Goal: Transaction & Acquisition: Book appointment/travel/reservation

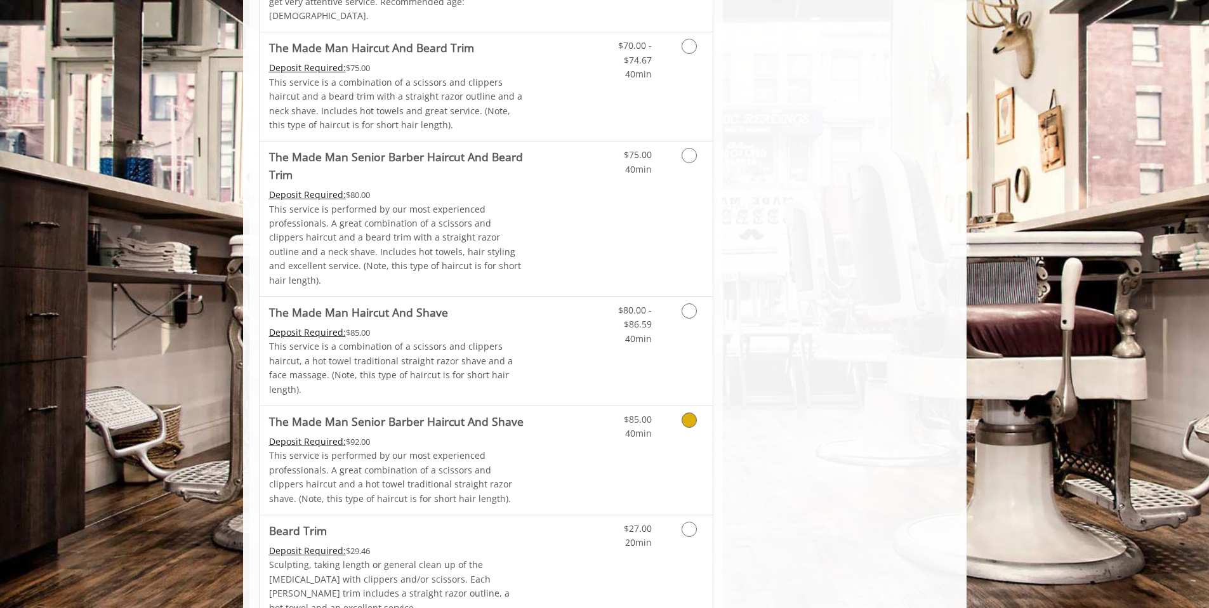
scroll to position [1104, 0]
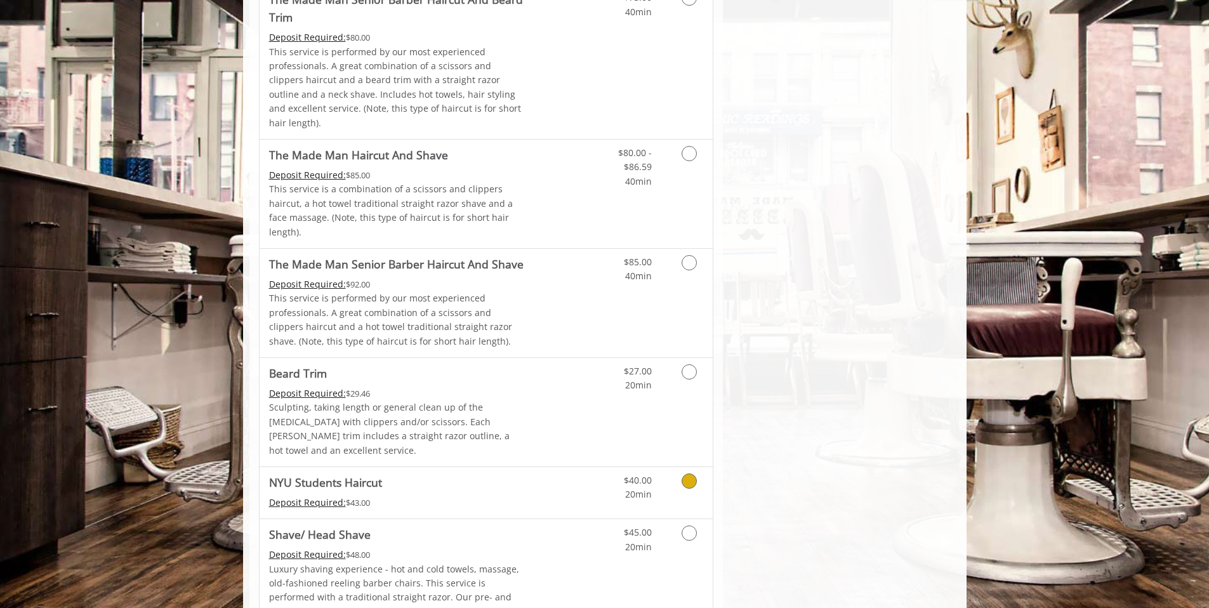
click at [673, 467] on link "Grooming services" at bounding box center [687, 484] width 32 height 35
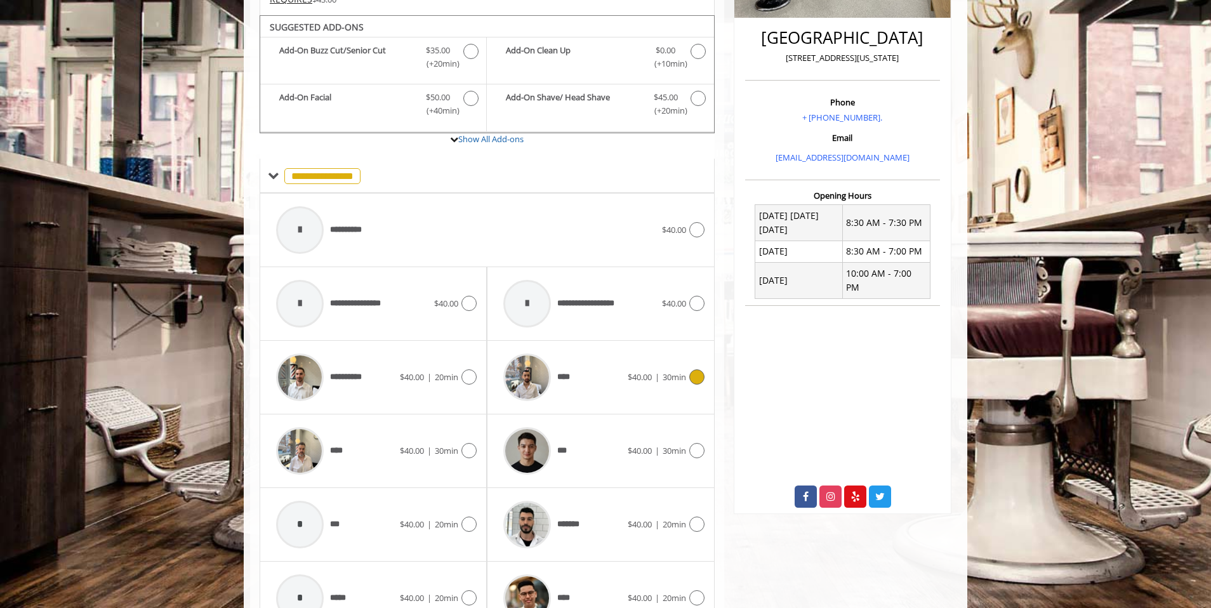
scroll to position [334, 0]
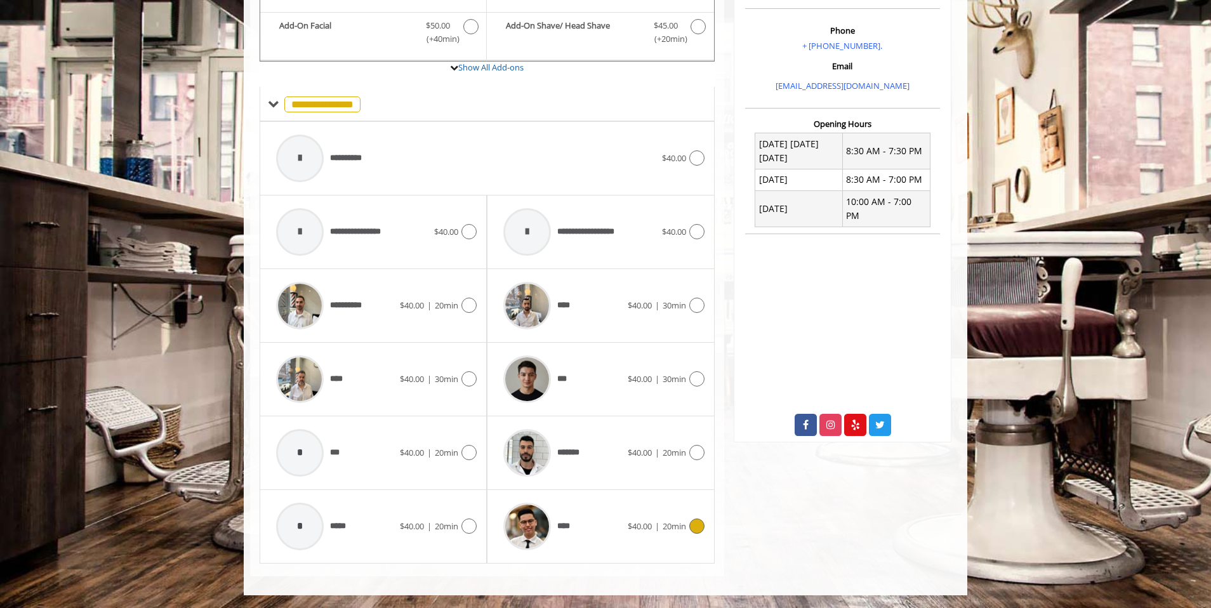
click at [679, 526] on span "20min" at bounding box center [673, 525] width 23 height 11
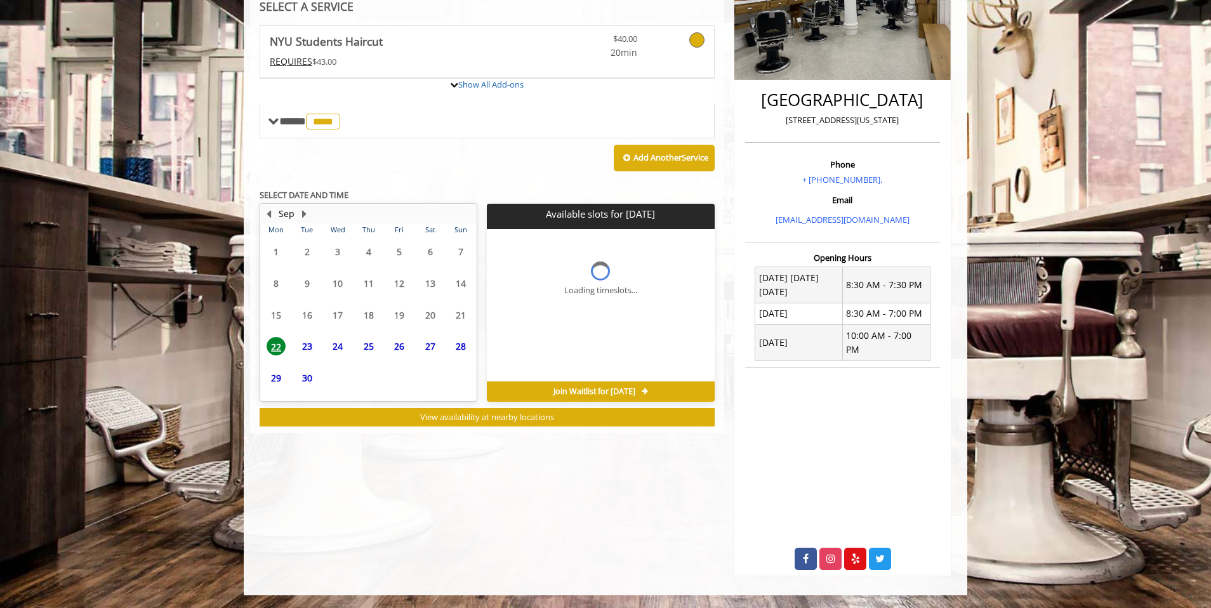
scroll to position [243, 0]
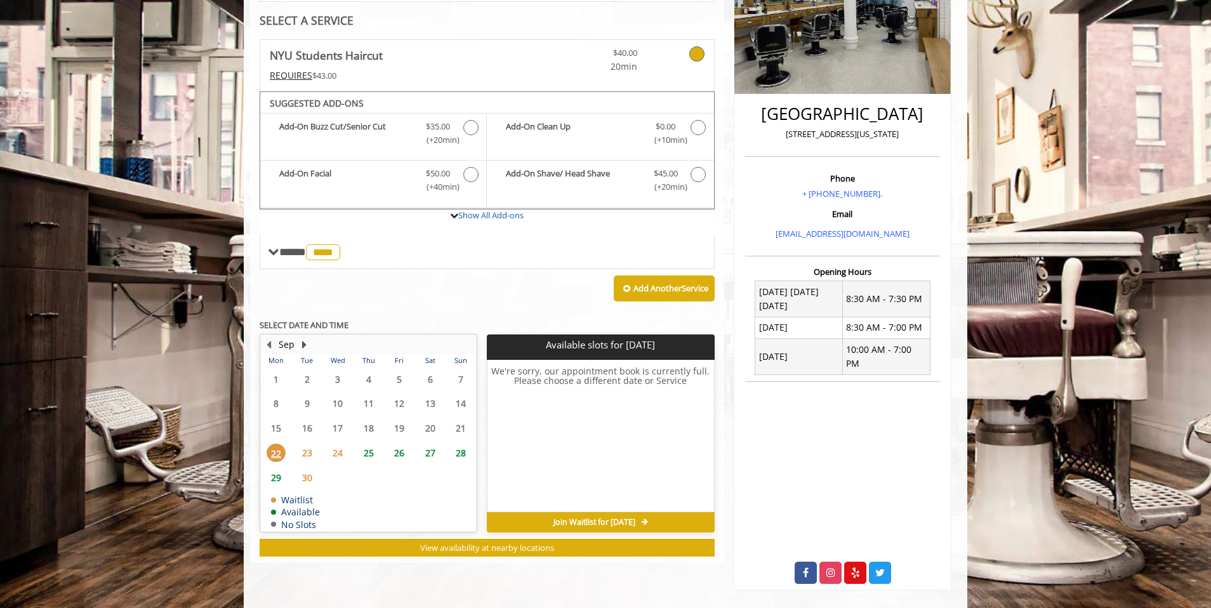
click at [307, 344] on button "Next Month" at bounding box center [304, 345] width 10 height 14
click at [271, 340] on button "Previous Month" at bounding box center [268, 345] width 10 height 14
click at [463, 457] on span "28" at bounding box center [460, 453] width 19 height 18
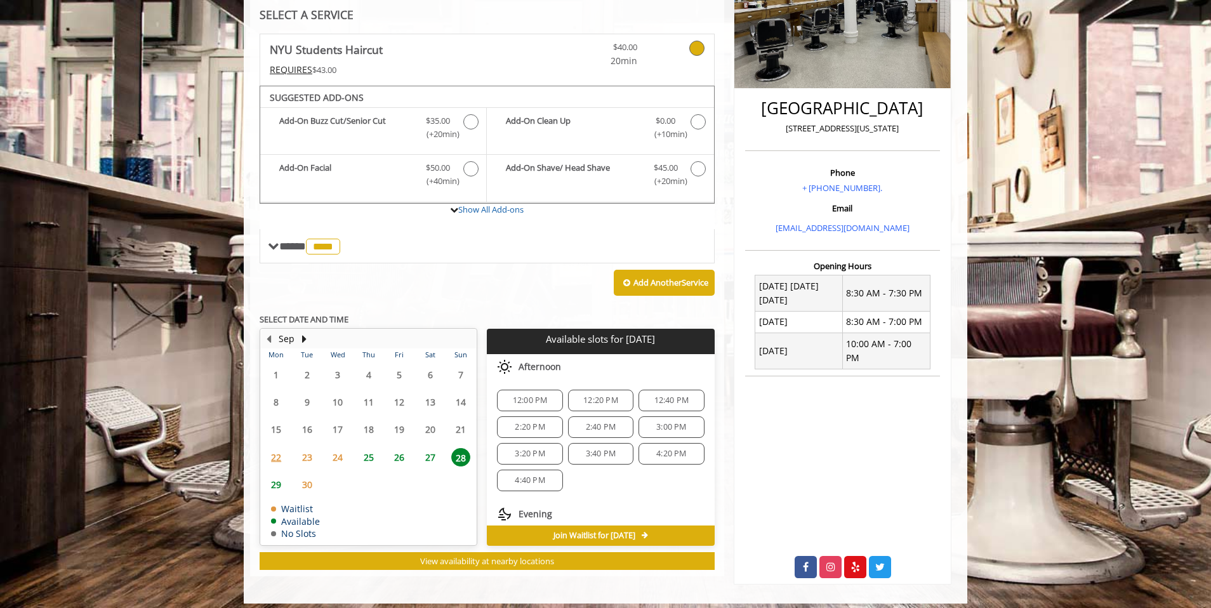
scroll to position [70, 0]
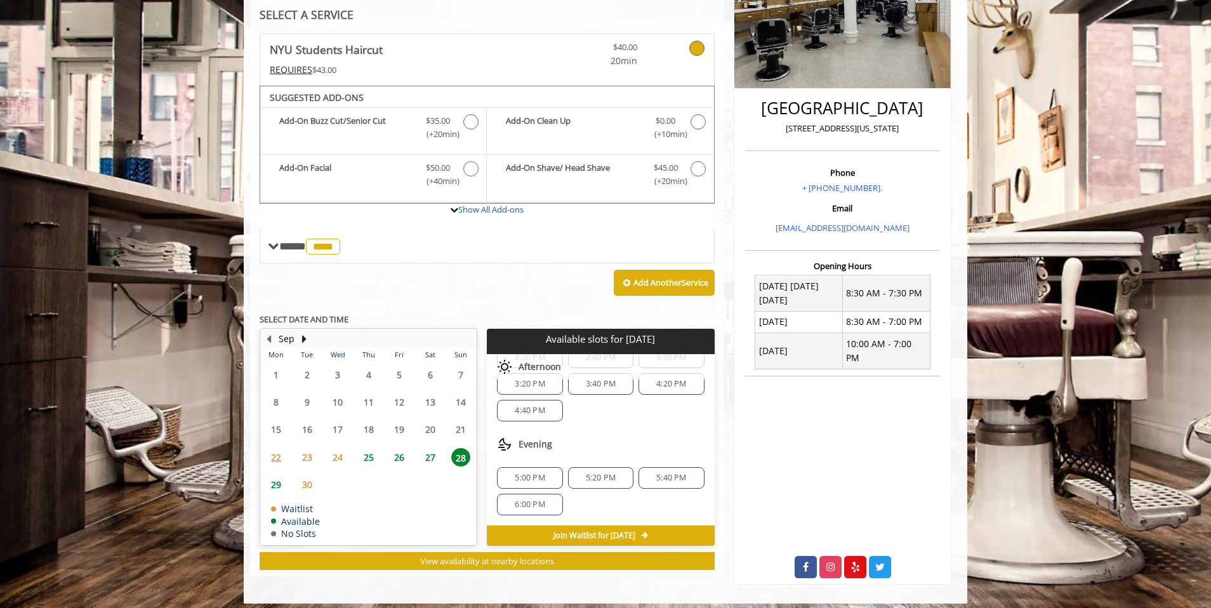
click at [406, 458] on span "26" at bounding box center [399, 457] width 19 height 18
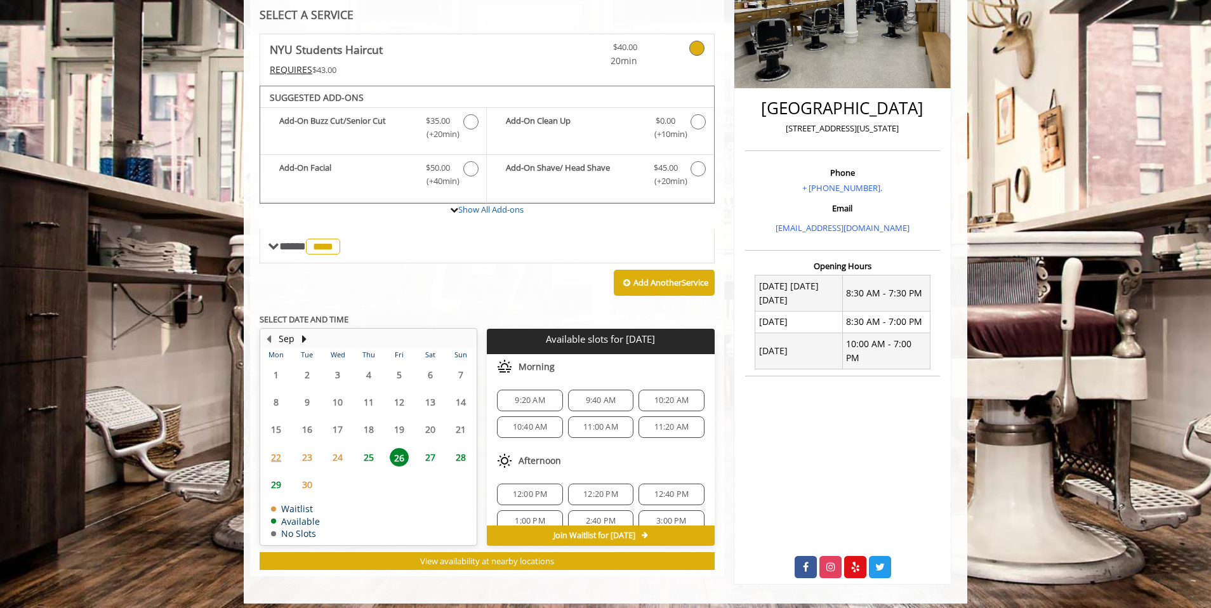
scroll to position [135, 0]
click at [576, 447] on div "4:40 PM" at bounding box center [600, 440] width 65 height 22
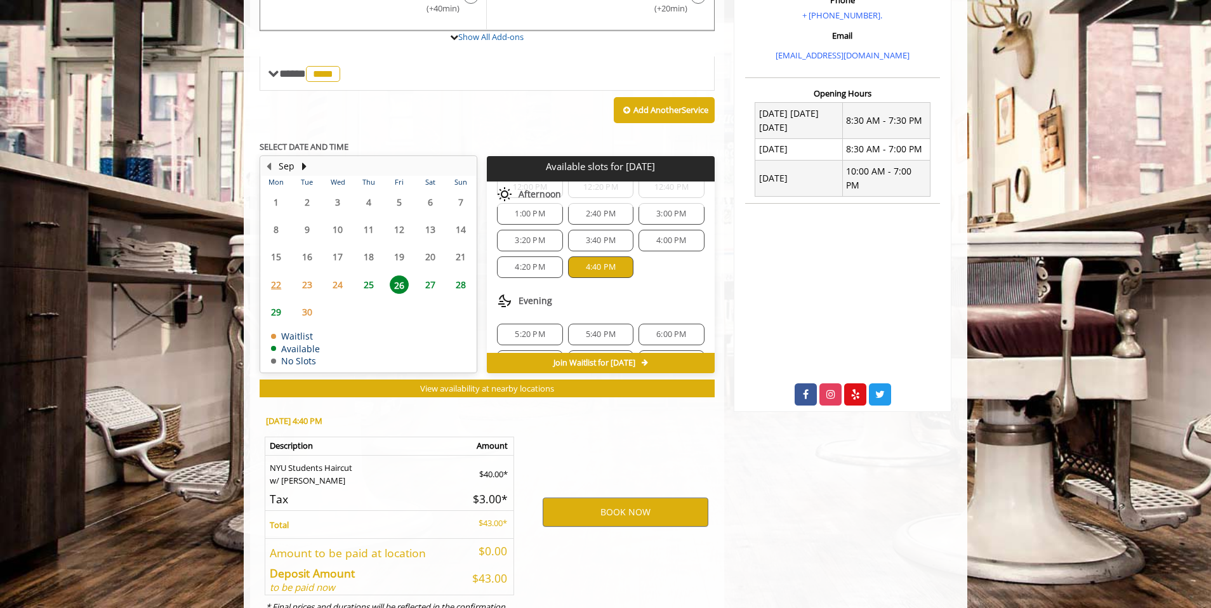
scroll to position [478, 0]
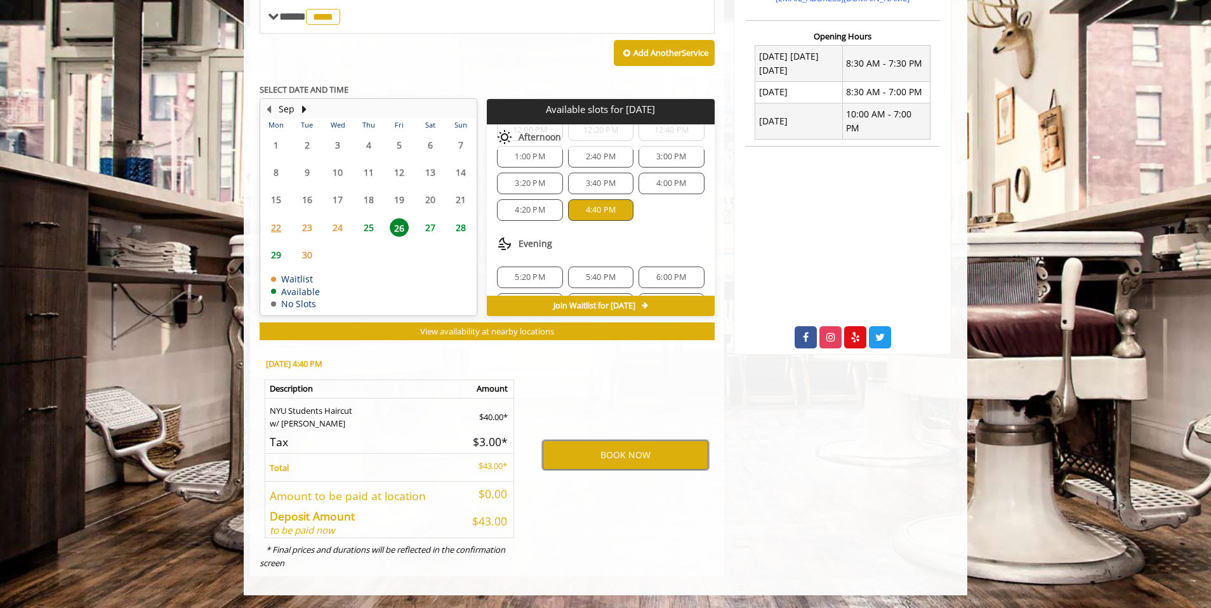
click at [576, 447] on button "BOOK NOW" at bounding box center [626, 454] width 166 height 29
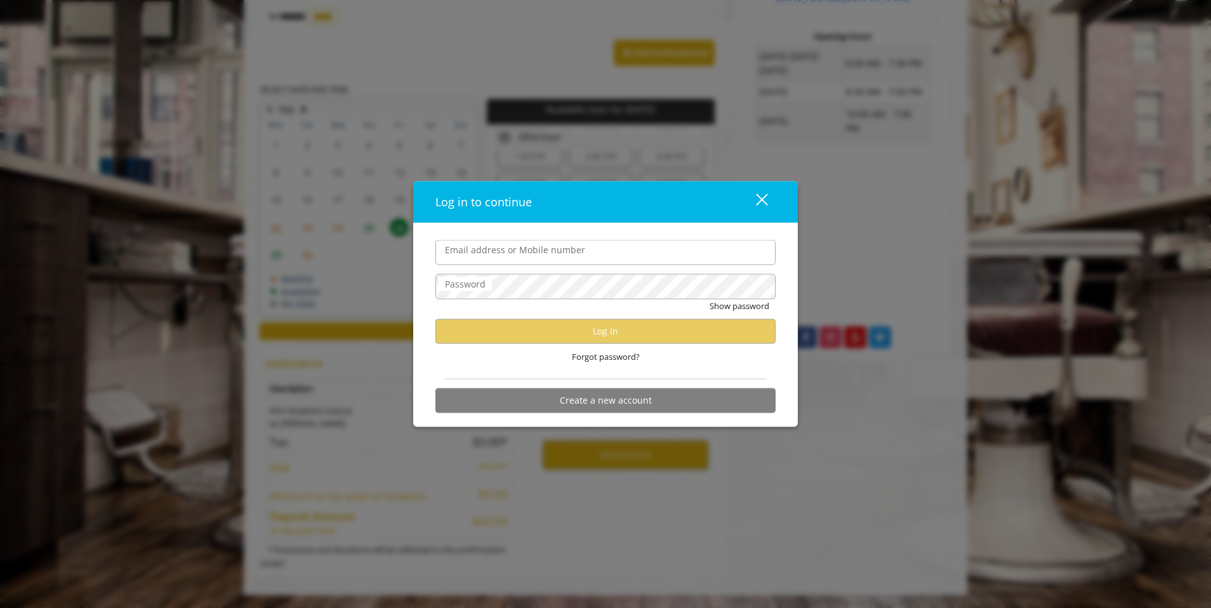
click at [560, 260] on input "Email address or Mobile number" at bounding box center [605, 252] width 340 height 25
type input "**********"
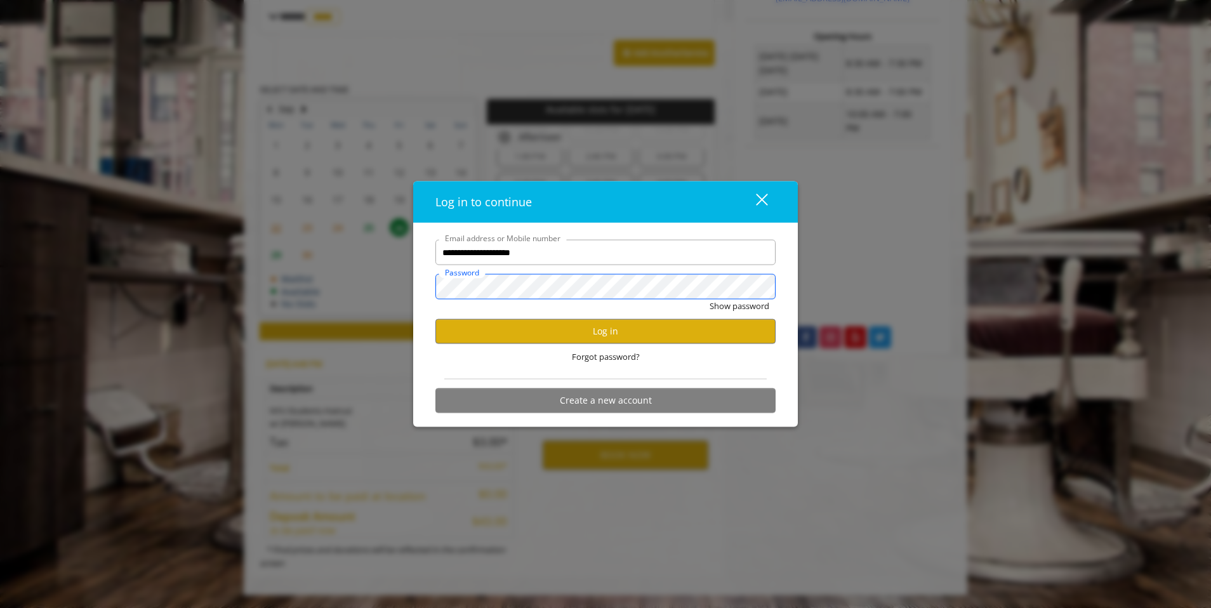
click at [709, 300] on button "Show password" at bounding box center [739, 306] width 60 height 13
click at [610, 340] on button "Log in" at bounding box center [605, 331] width 340 height 25
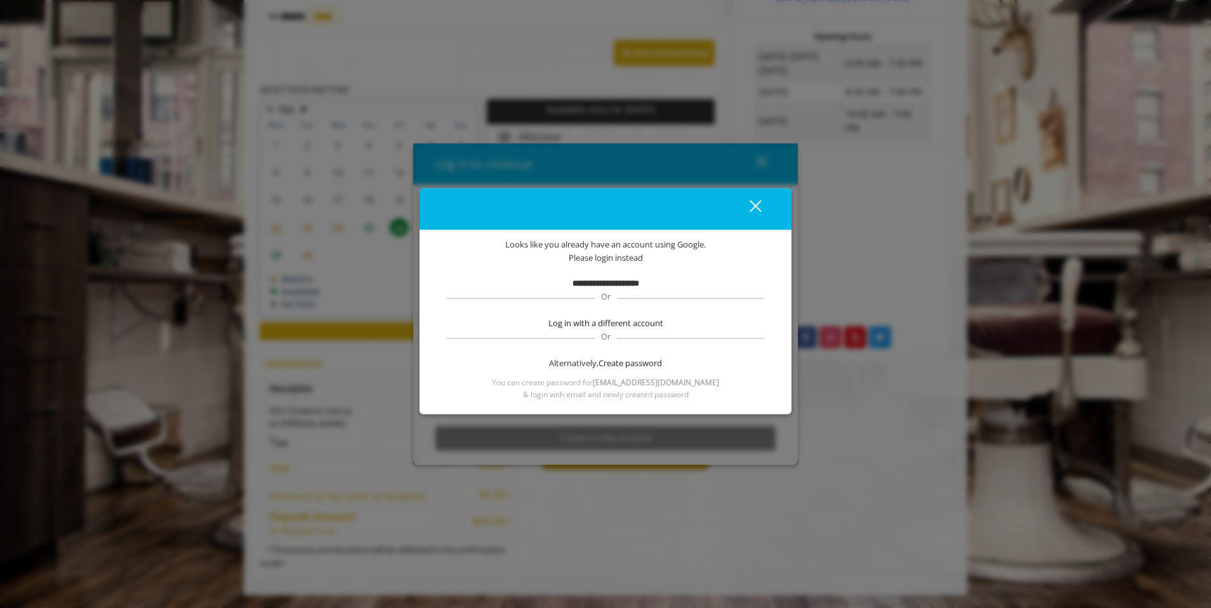
click at [615, 286] on b "**********" at bounding box center [605, 283] width 67 height 8
drag, startPoint x: 753, startPoint y: 191, endPoint x: 759, endPoint y: 204, distance: 14.8
click at [757, 199] on div "close" at bounding box center [605, 209] width 372 height 42
click at [759, 204] on div "close" at bounding box center [747, 208] width 25 height 19
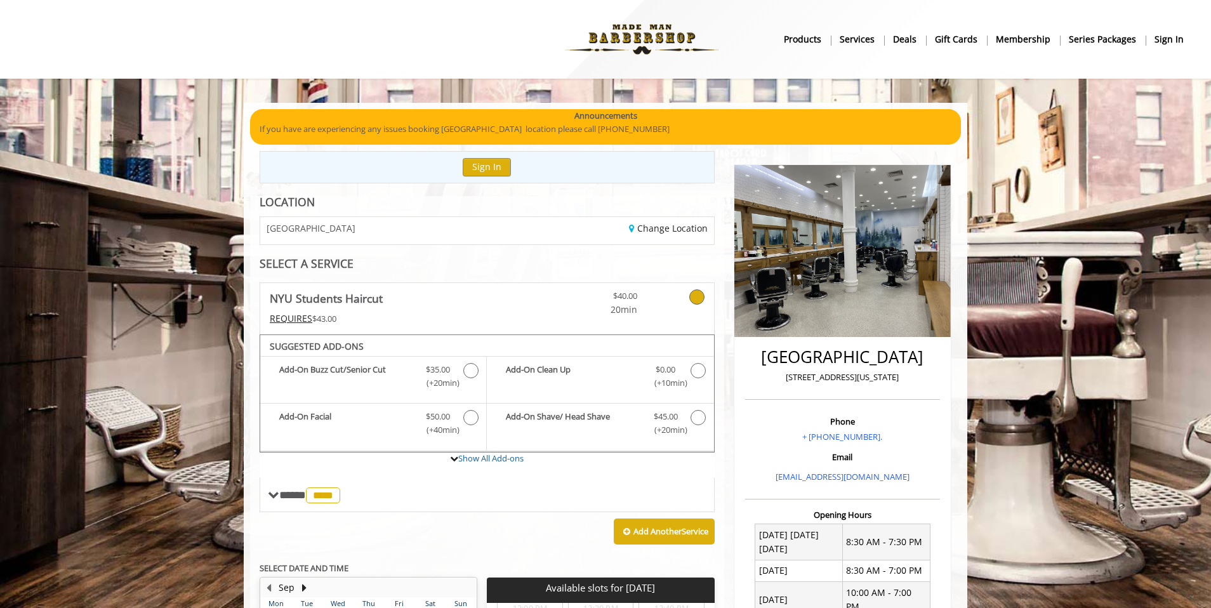
click at [1175, 36] on b "sign in" at bounding box center [1168, 39] width 29 height 14
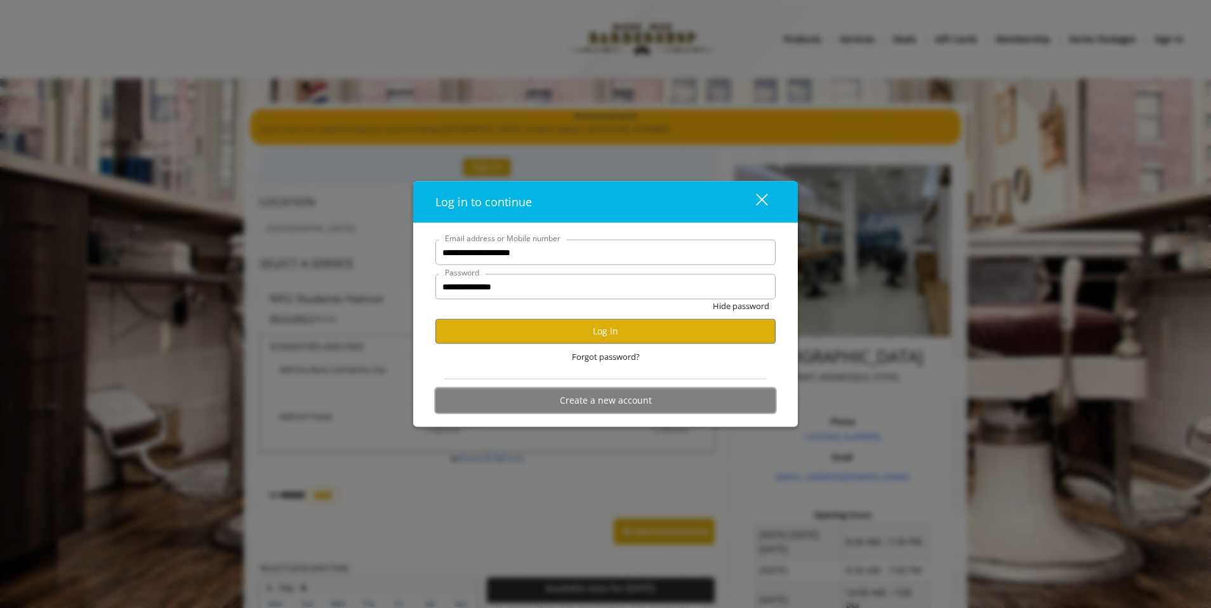
click at [636, 397] on button "Create a new account" at bounding box center [605, 400] width 340 height 25
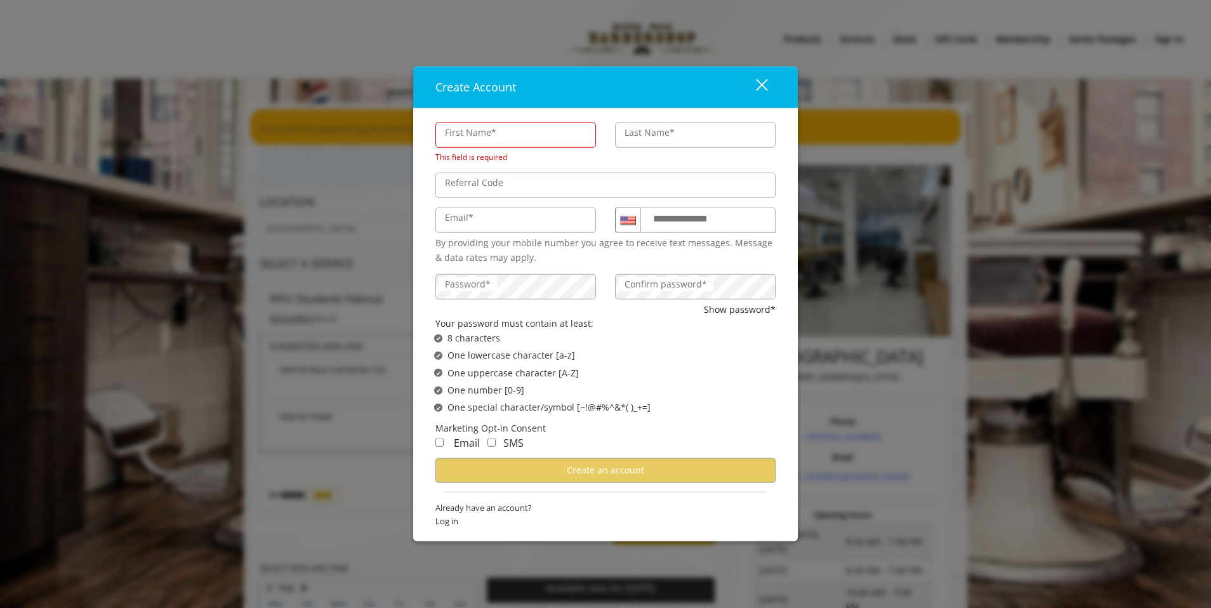
click at [770, 92] on button "close" at bounding box center [753, 87] width 43 height 26
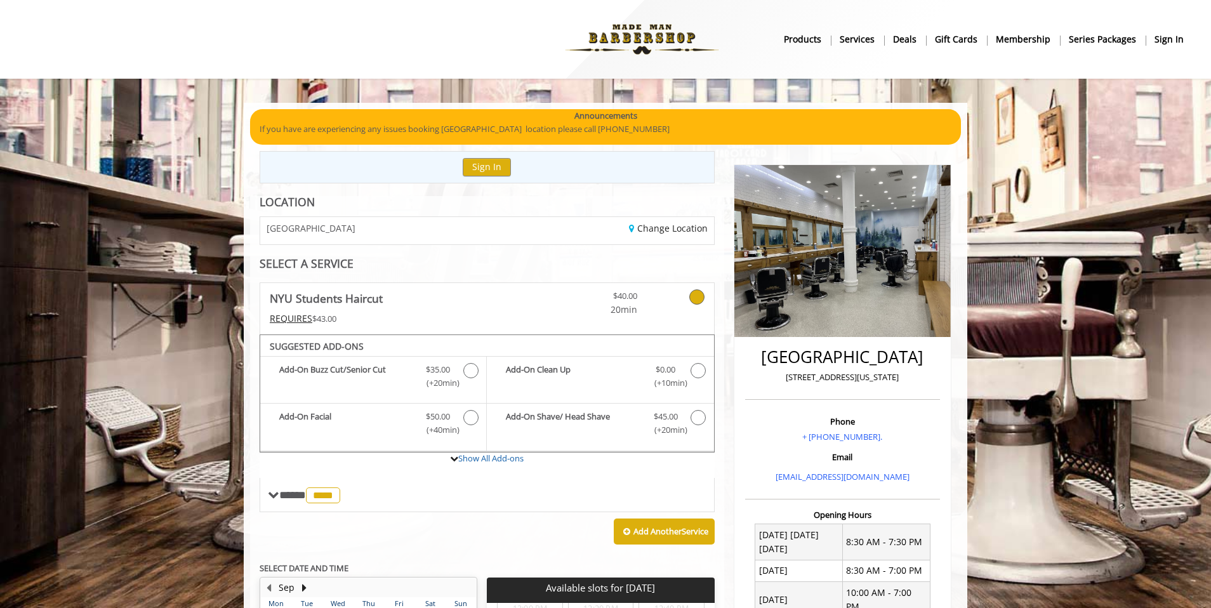
click at [1181, 43] on b "sign in" at bounding box center [1168, 39] width 29 height 14
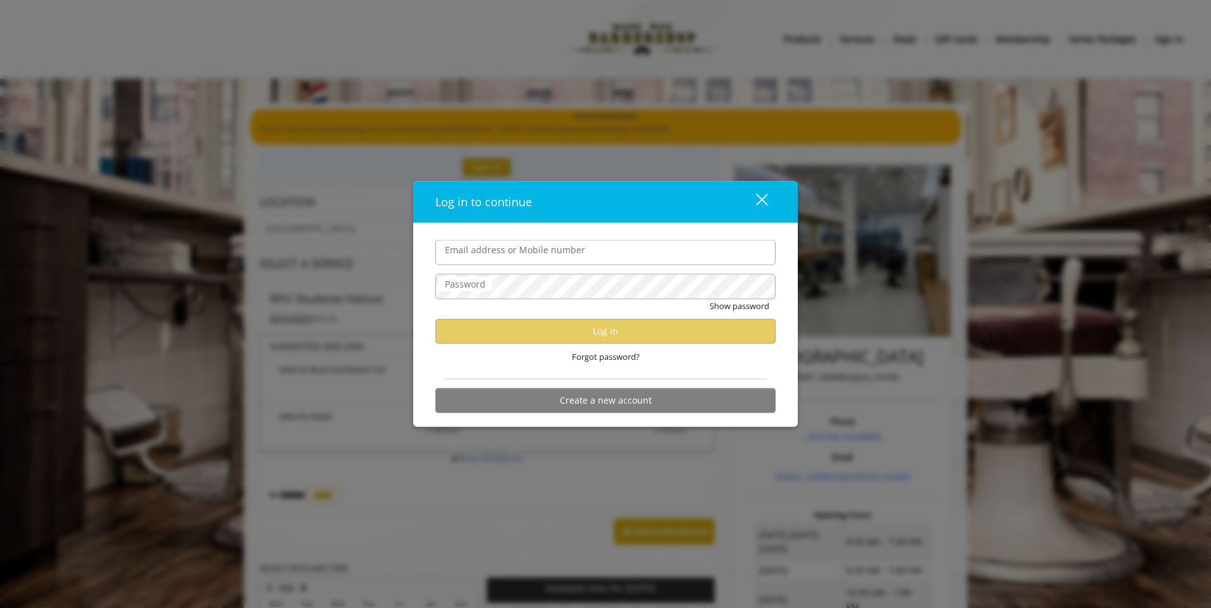
click at [473, 250] on input "Email address or Mobile number" at bounding box center [605, 252] width 340 height 25
type input "**********"
click at [584, 344] on div "Forgot password?" at bounding box center [605, 357] width 340 height 26
click at [591, 351] on span "Forgot password?" at bounding box center [606, 356] width 68 height 13
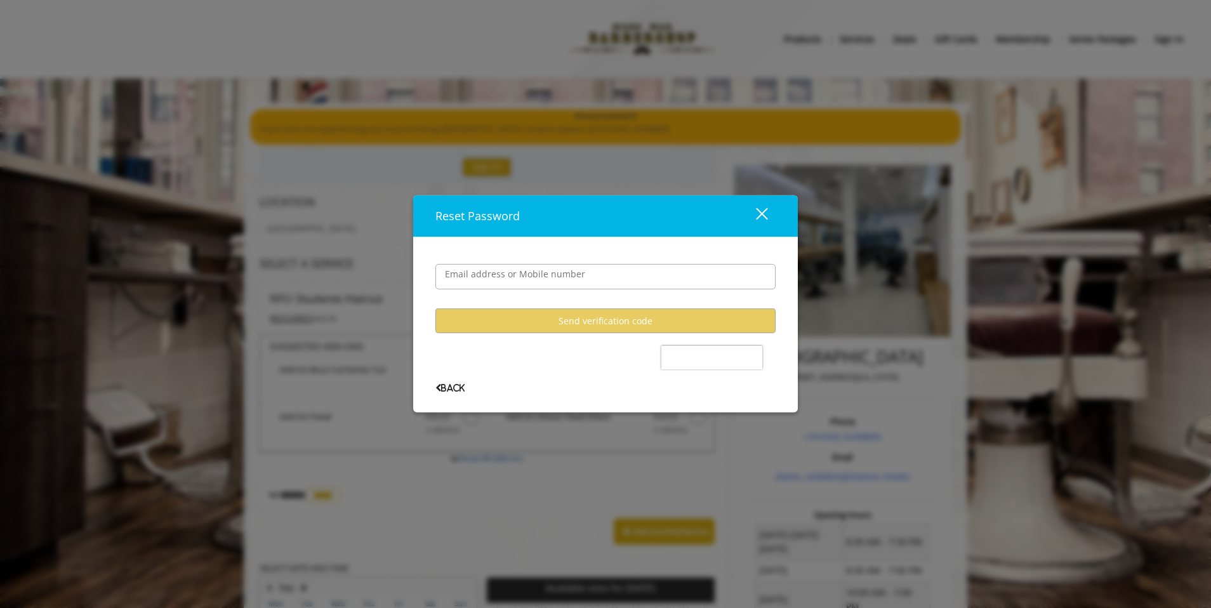
click at [761, 216] on div "close" at bounding box center [753, 215] width 25 height 19
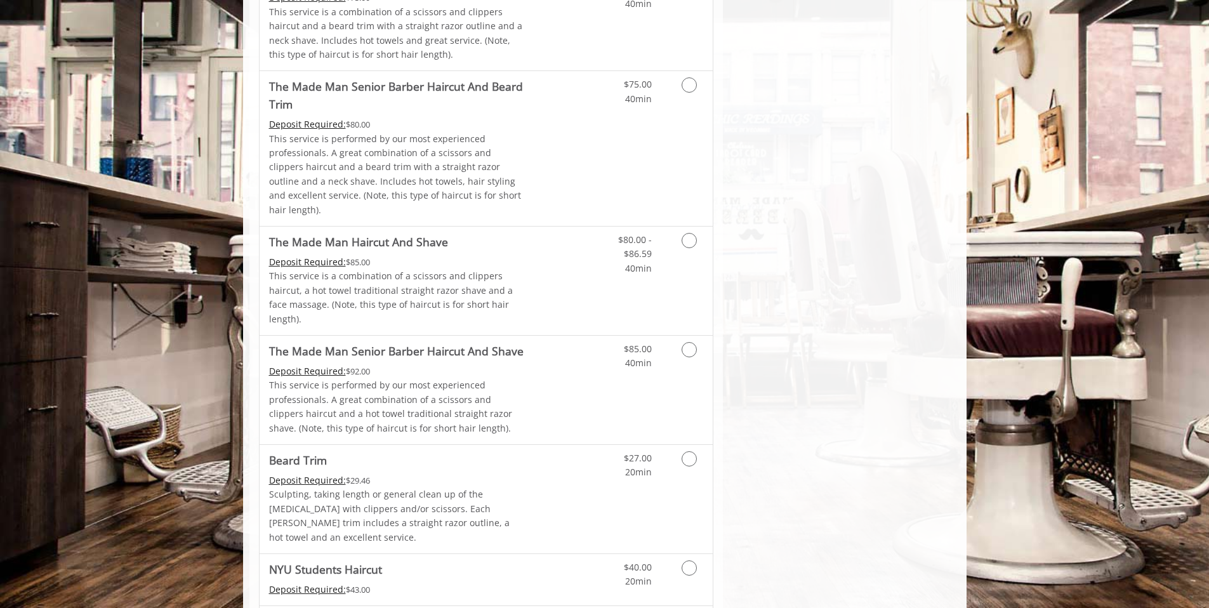
scroll to position [1207, 0]
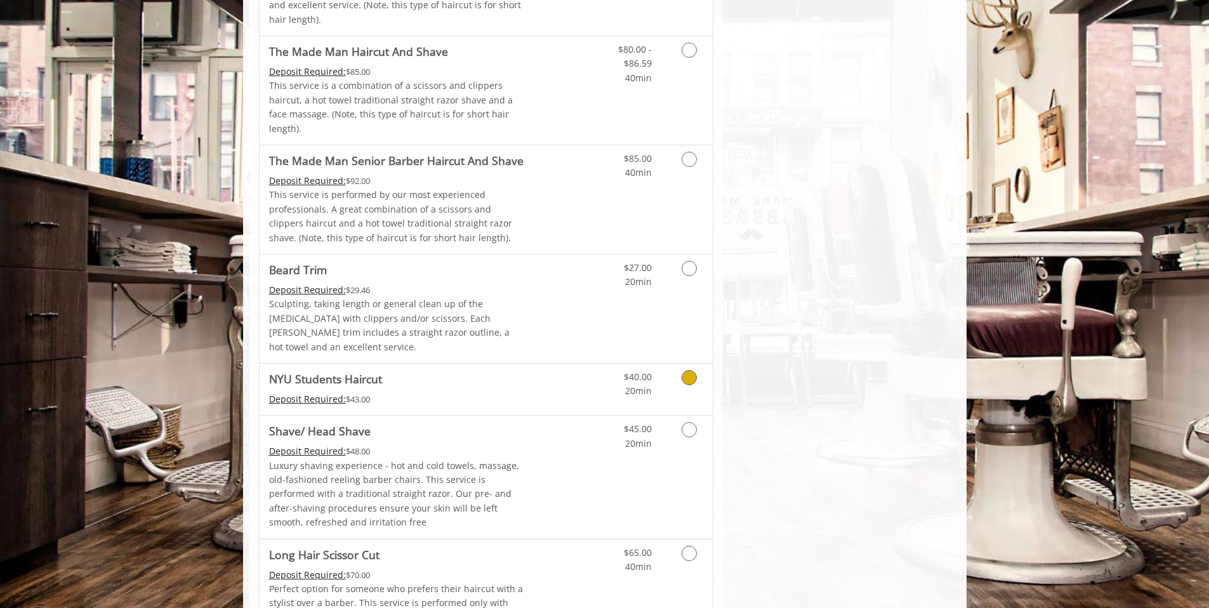
click at [695, 364] on link "Grooming services" at bounding box center [687, 381] width 32 height 35
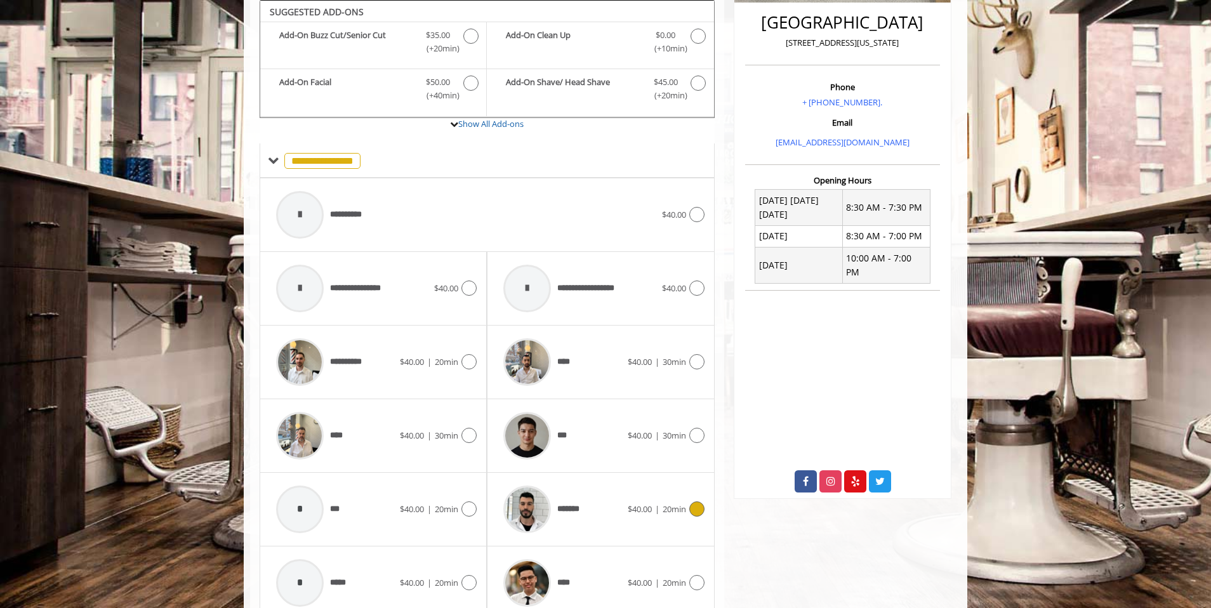
scroll to position [391, 0]
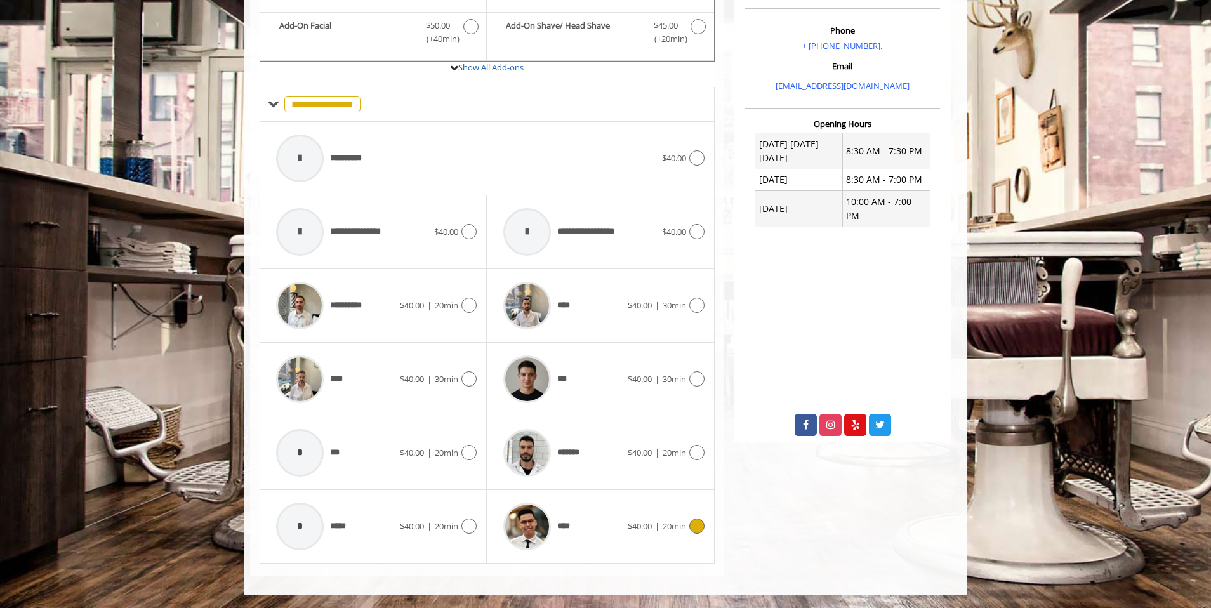
click at [697, 513] on div "**** $40.00 | 20min" at bounding box center [600, 526] width 207 height 60
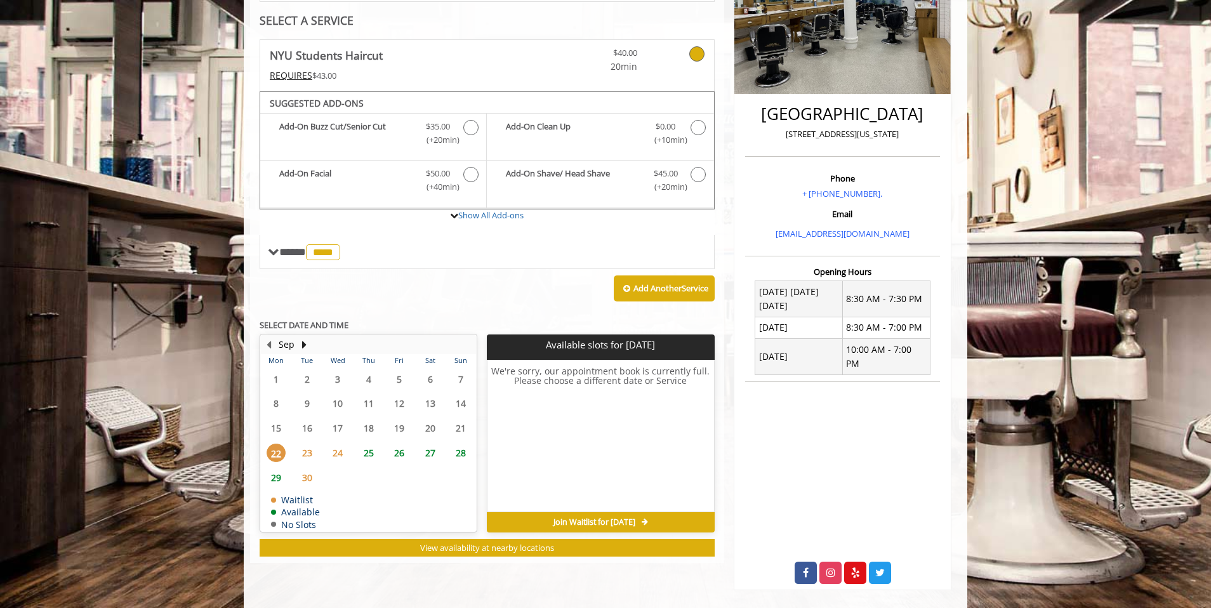
click at [463, 455] on span "28" at bounding box center [460, 453] width 19 height 18
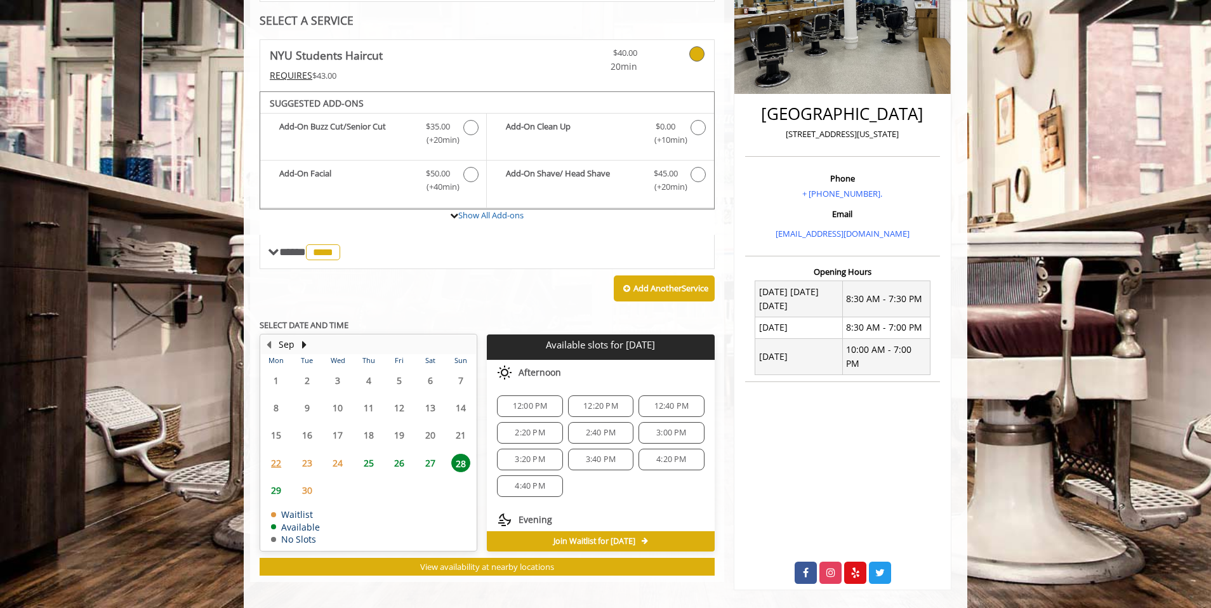
scroll to position [249, 0]
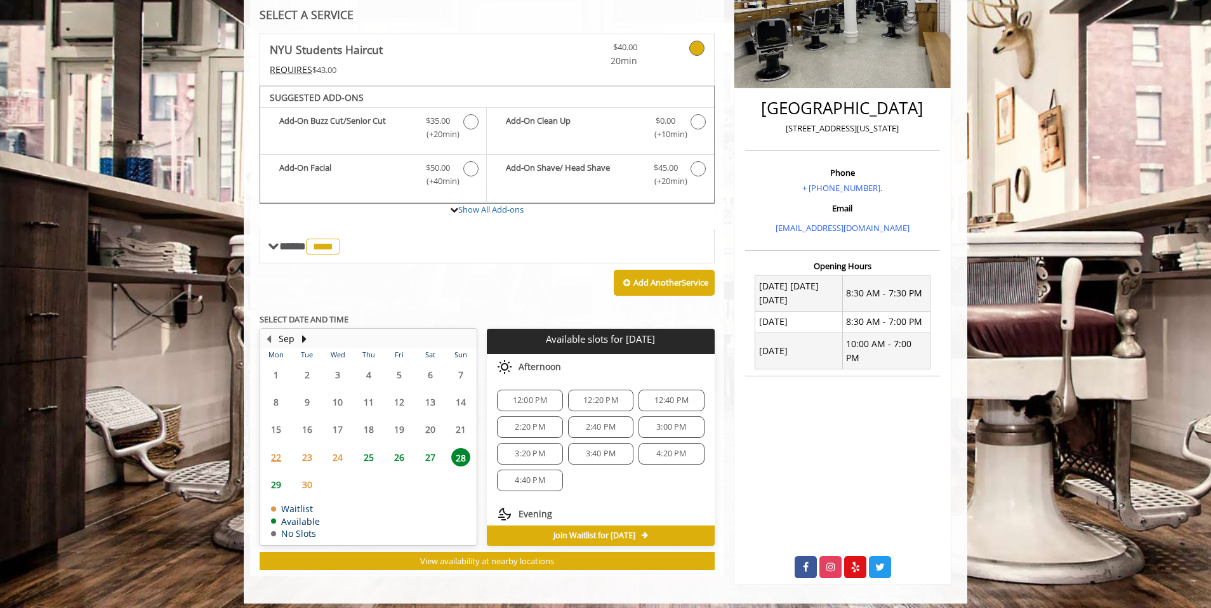
click at [438, 462] on span "27" at bounding box center [430, 457] width 19 height 18
click at [409, 456] on div "26" at bounding box center [398, 457] width 25 height 18
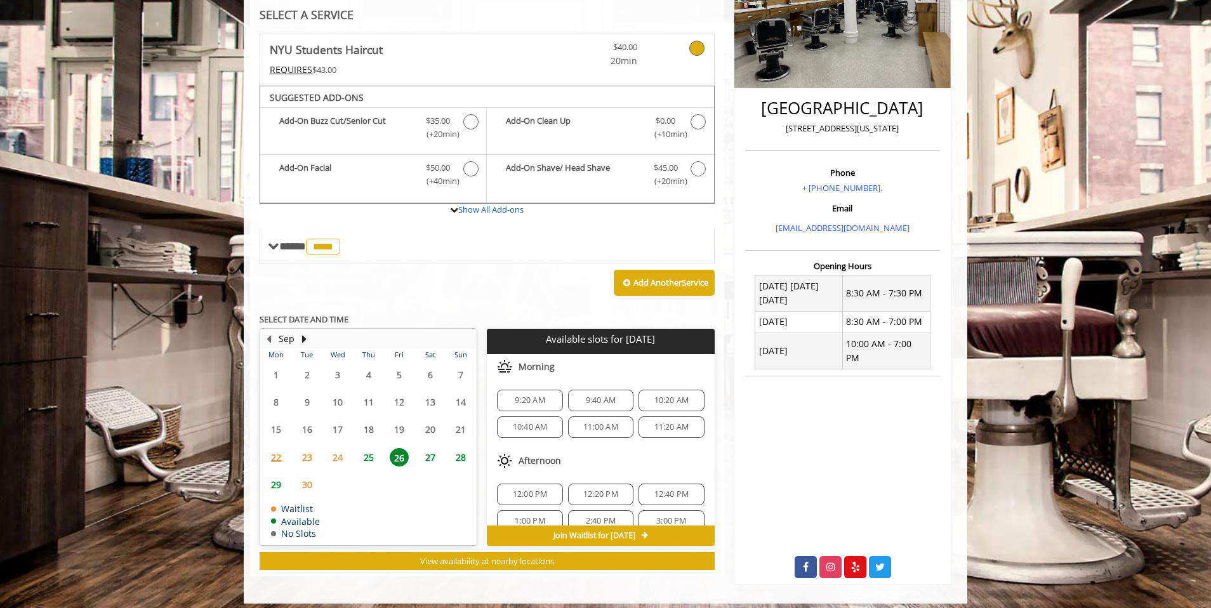
scroll to position [164, 0]
click at [619, 411] on span "4:40 PM" at bounding box center [601, 410] width 54 height 10
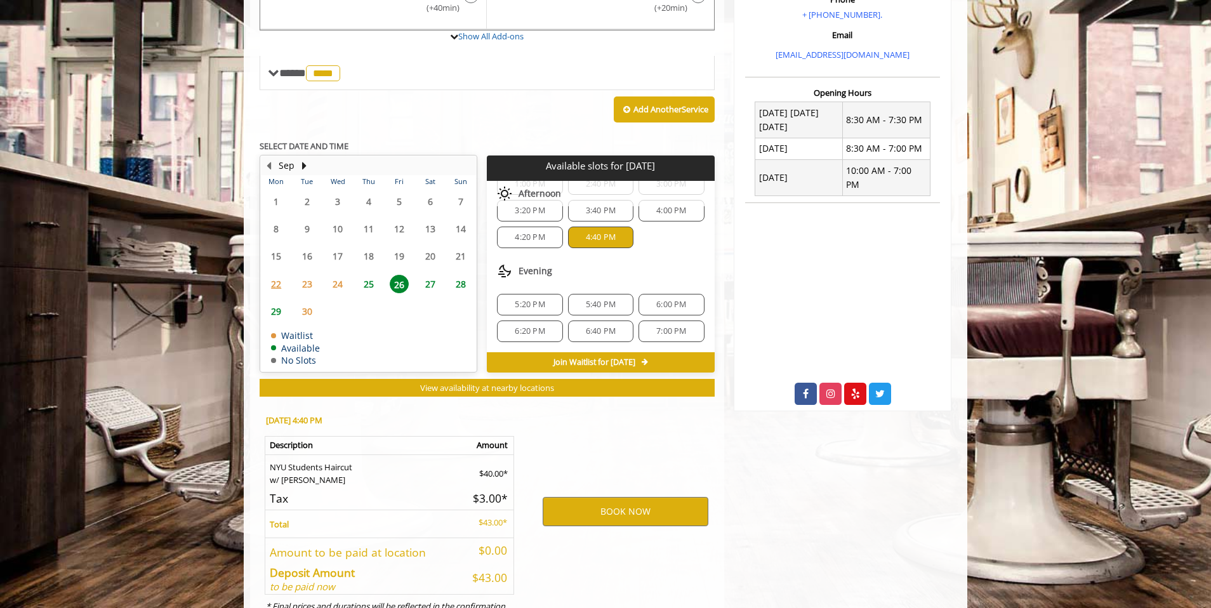
scroll to position [478, 0]
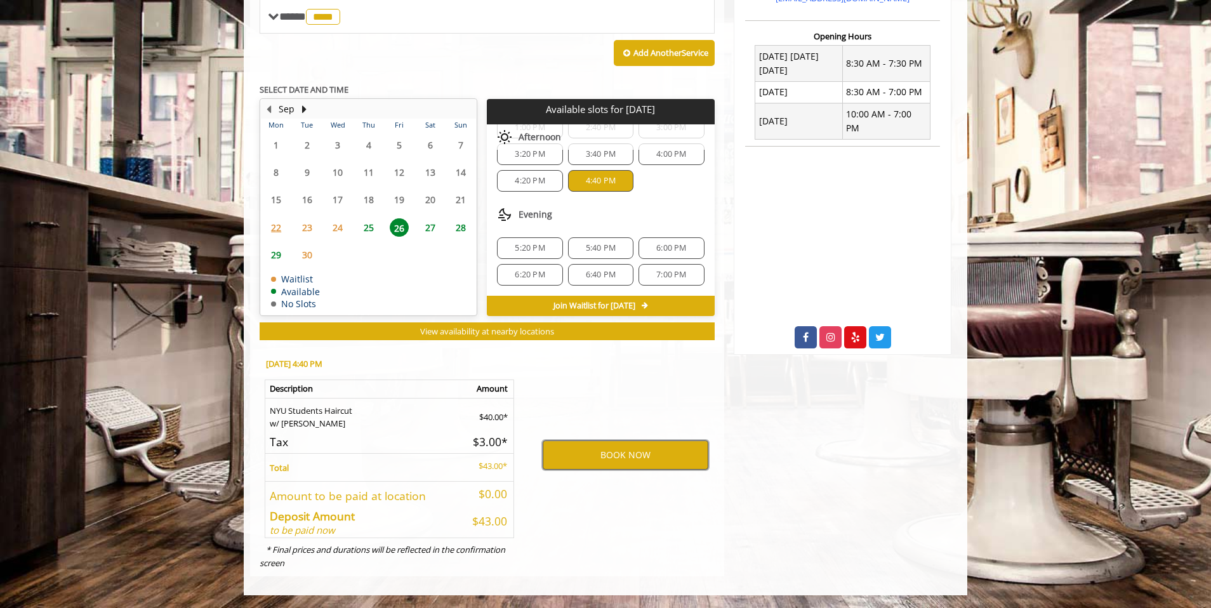
click at [642, 461] on button "BOOK NOW" at bounding box center [626, 454] width 166 height 29
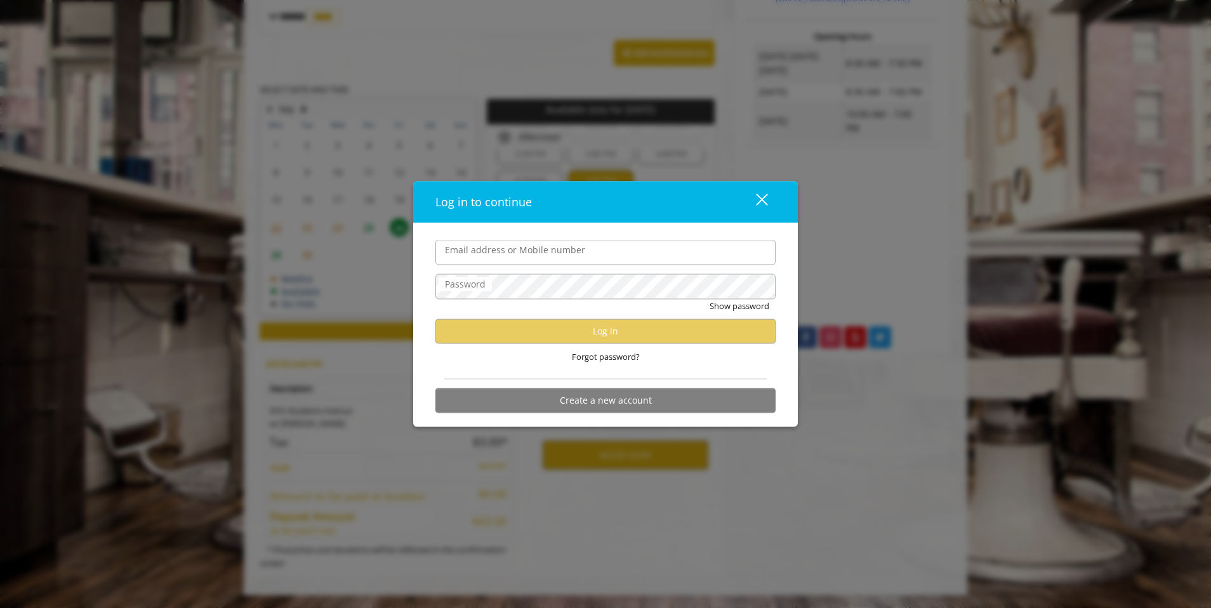
click at [532, 255] on input "Email address or Mobile number" at bounding box center [605, 252] width 340 height 25
type input "**********"
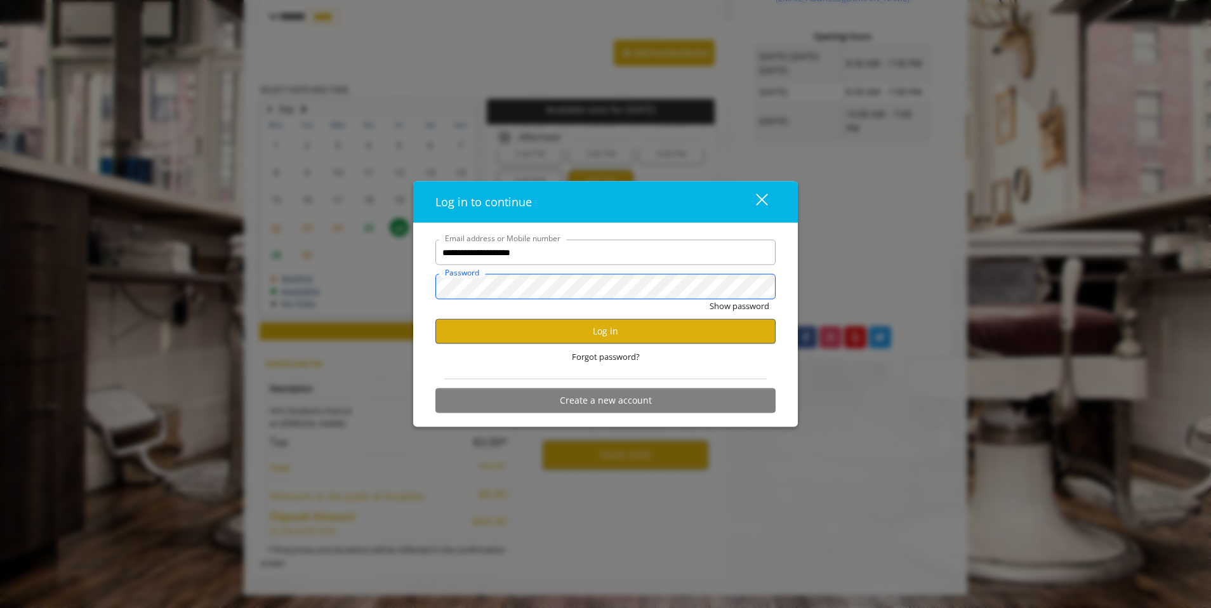
click at [709, 300] on button "Show password" at bounding box center [739, 306] width 60 height 13
click at [635, 340] on button "Log in" at bounding box center [605, 331] width 340 height 25
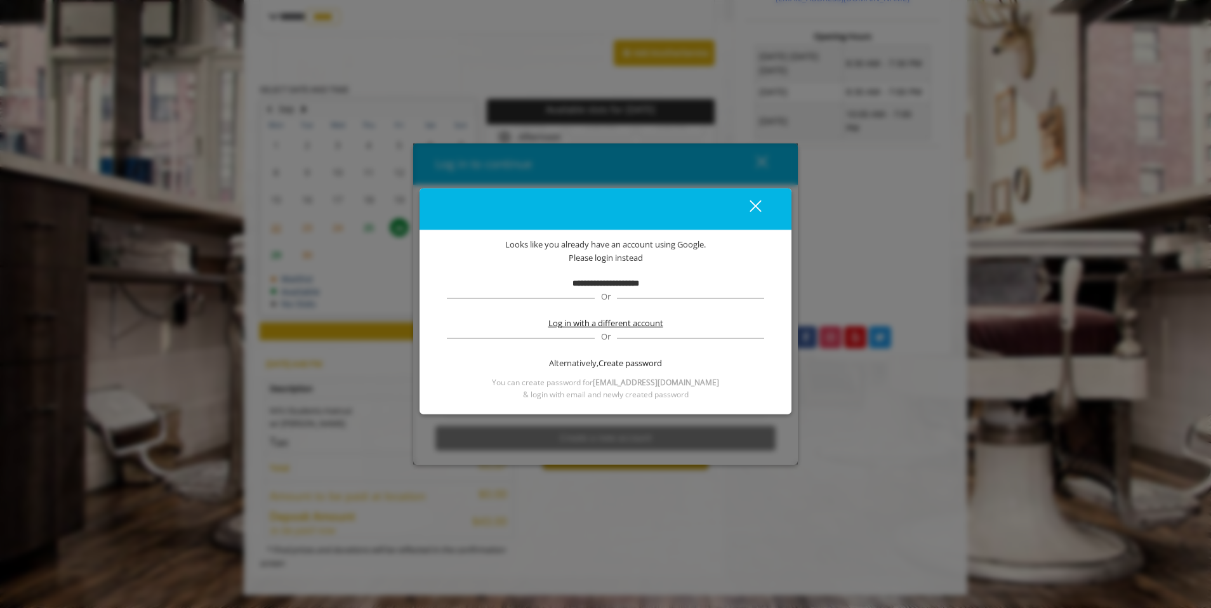
click at [616, 326] on span "Log in with a different account" at bounding box center [605, 323] width 115 height 13
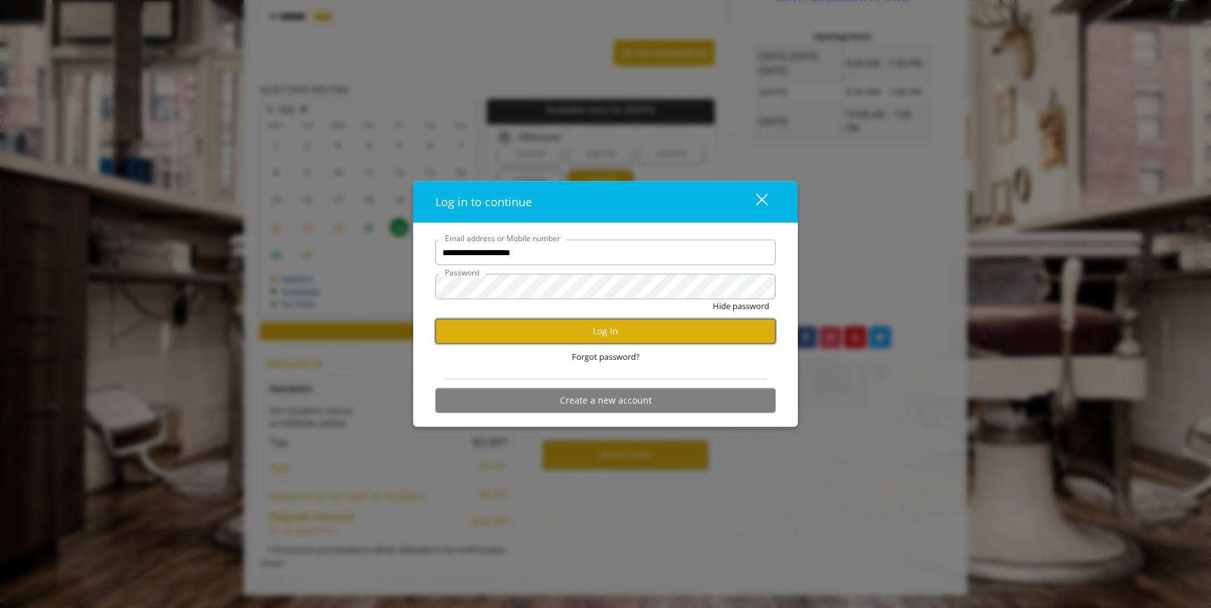
click at [610, 333] on button "Log in" at bounding box center [605, 331] width 340 height 25
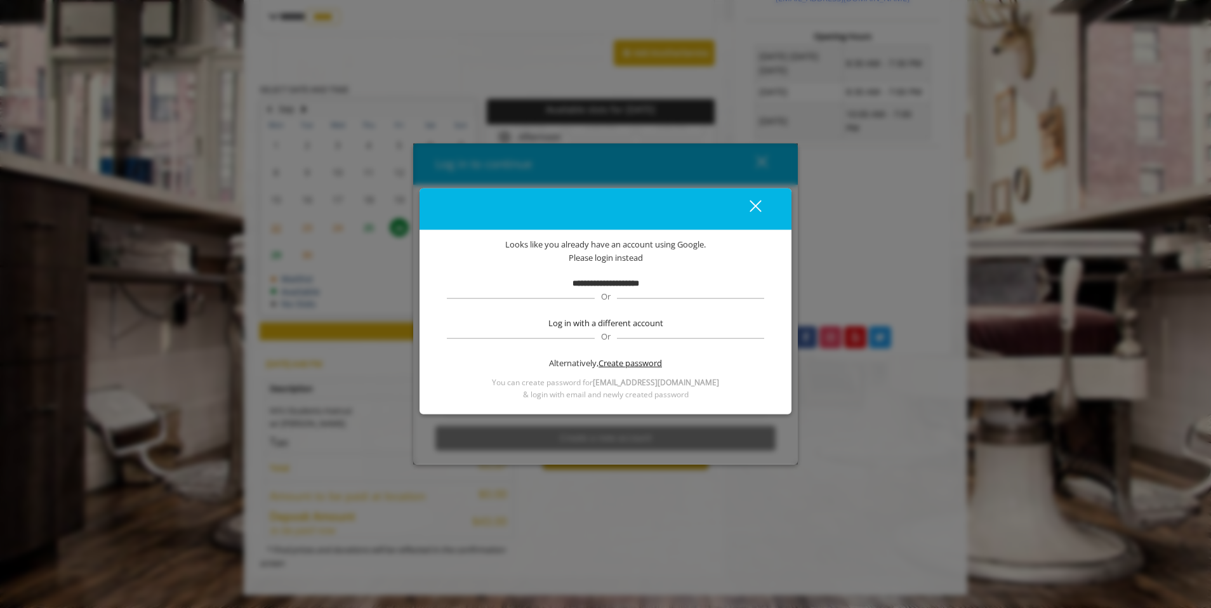
click at [613, 365] on span "Create password" at bounding box center [629, 363] width 63 height 13
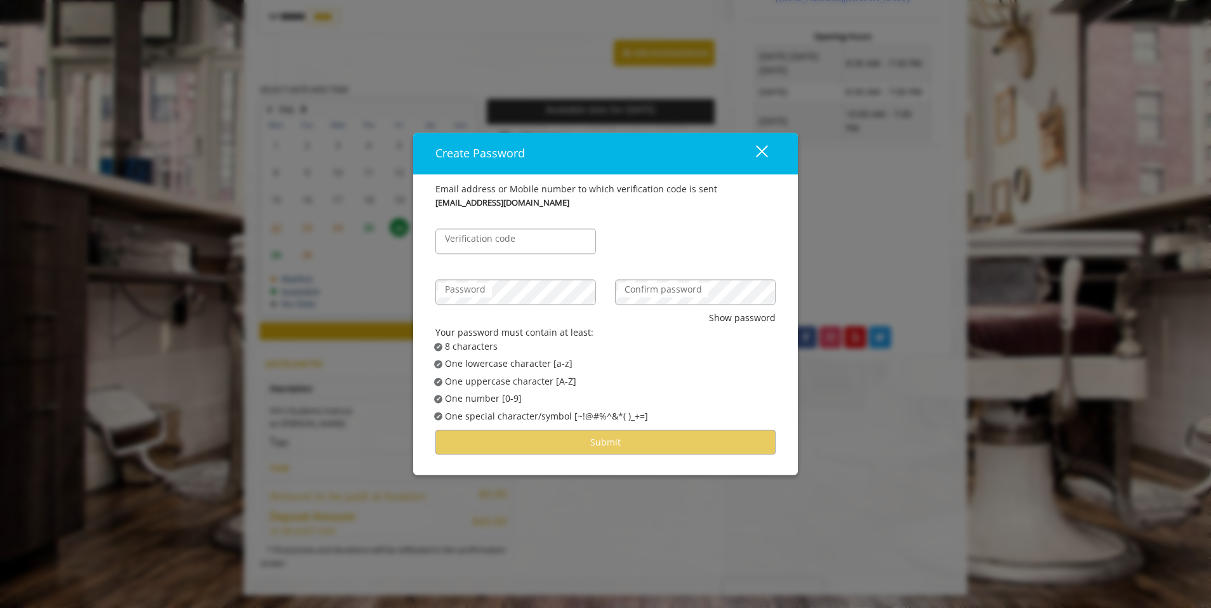
click at [485, 234] on label "Verification code" at bounding box center [479, 239] width 83 height 14
click at [485, 234] on input "Verification code" at bounding box center [515, 241] width 161 height 25
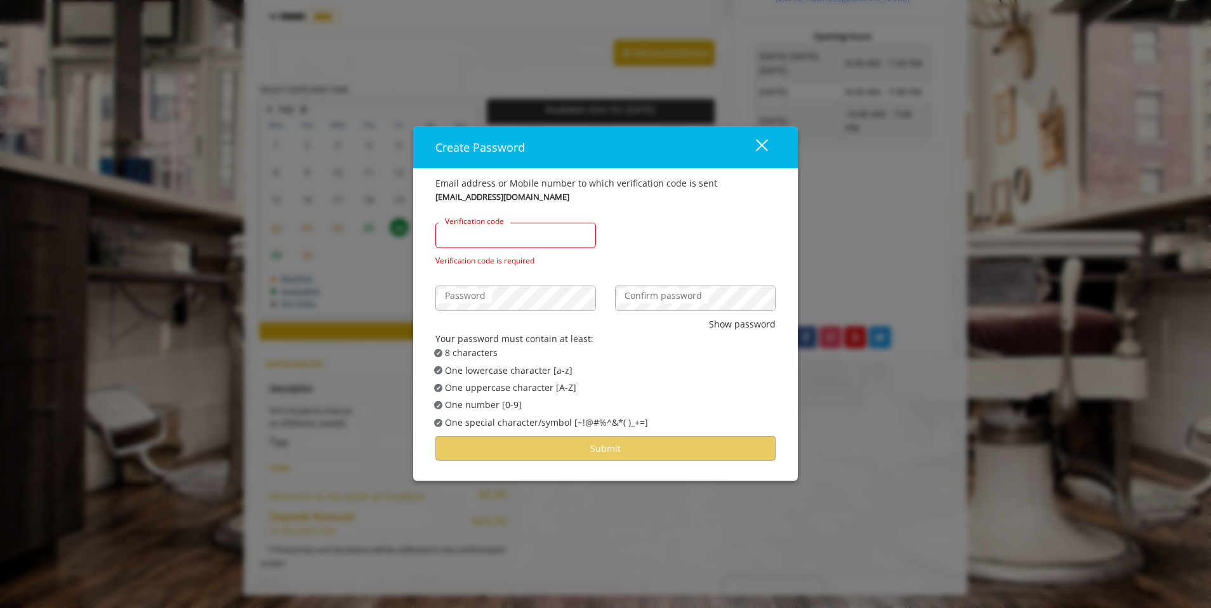
paste input "******"
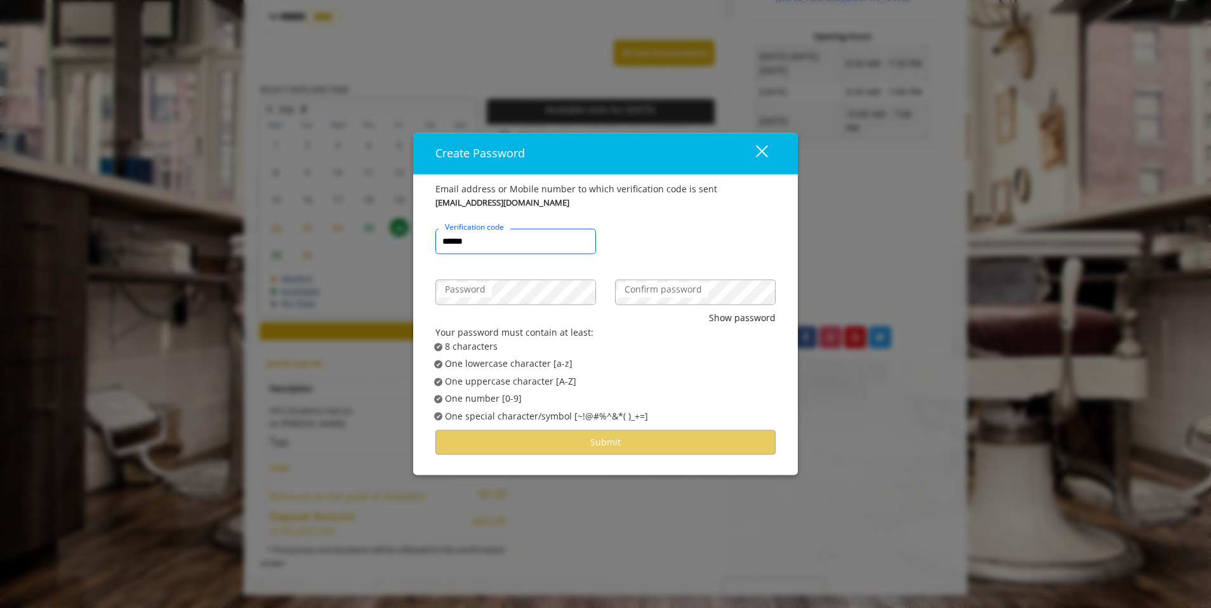
type input "******"
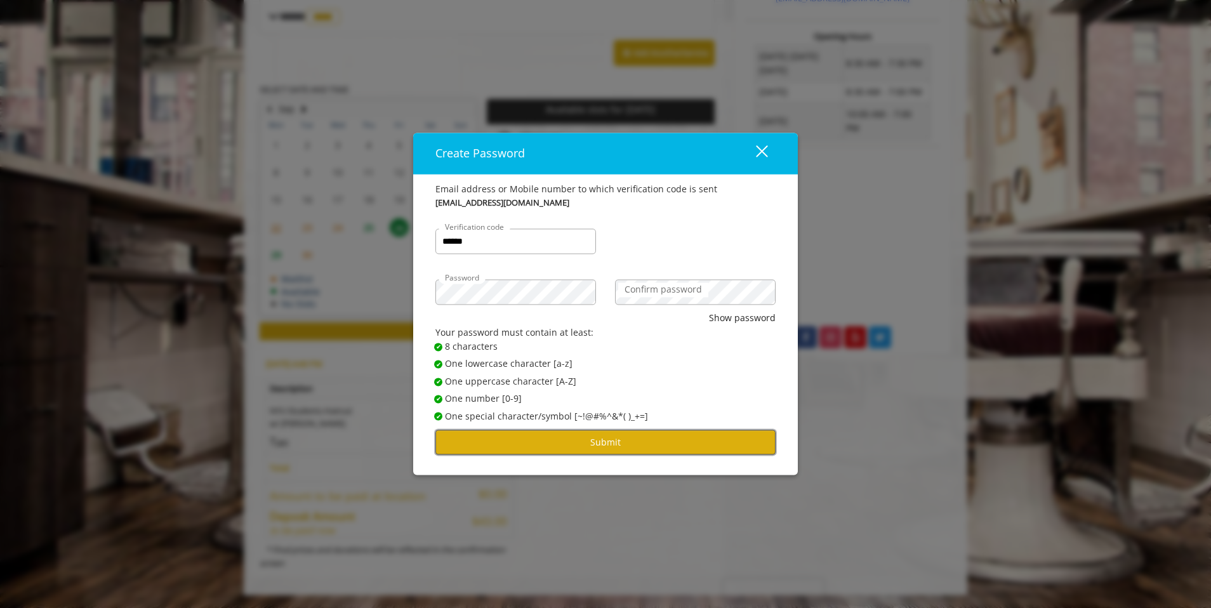
click at [713, 433] on button "Submit" at bounding box center [605, 442] width 340 height 25
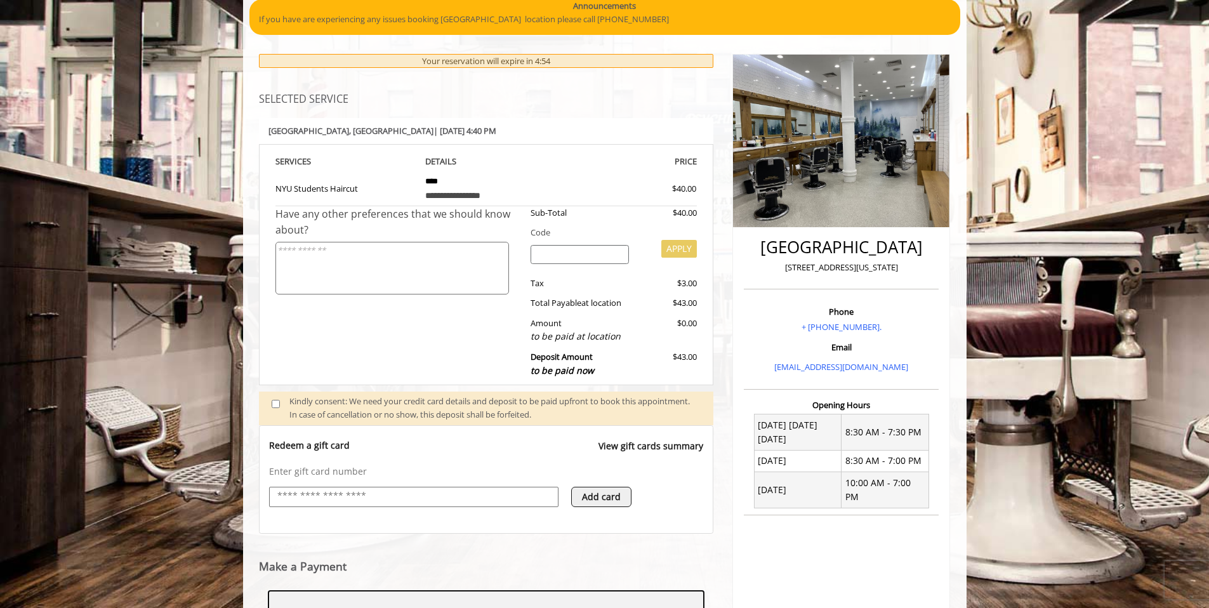
scroll to position [304, 0]
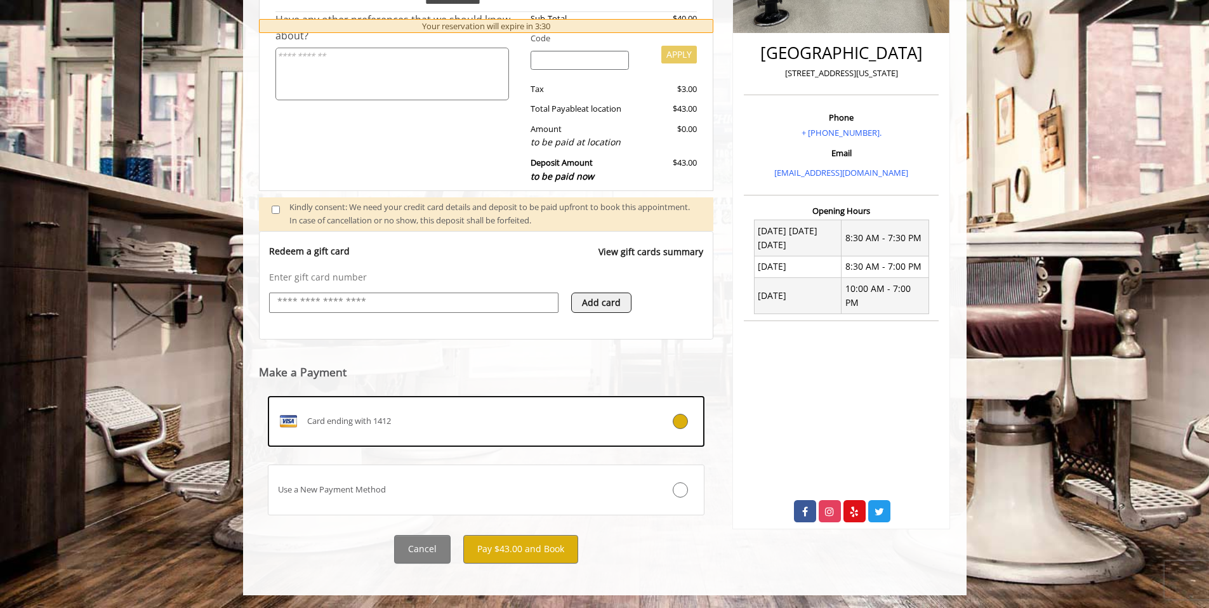
click at [502, 532] on div "**********" at bounding box center [486, 212] width 455 height 704
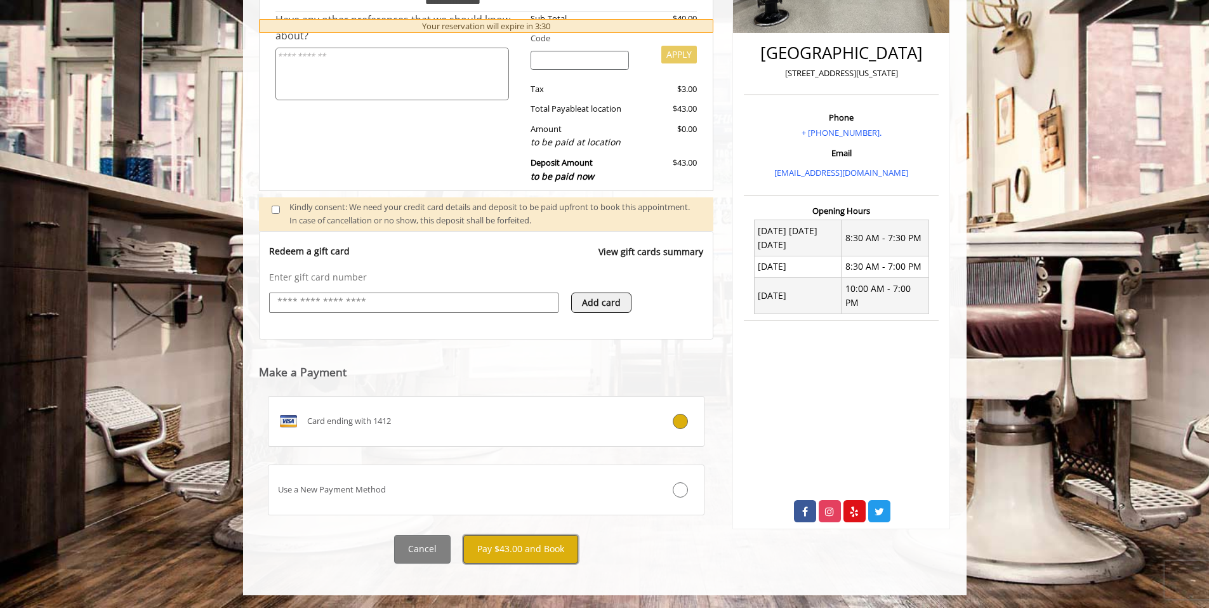
click at [504, 546] on button "Pay $43.00 and Book" at bounding box center [520, 549] width 115 height 29
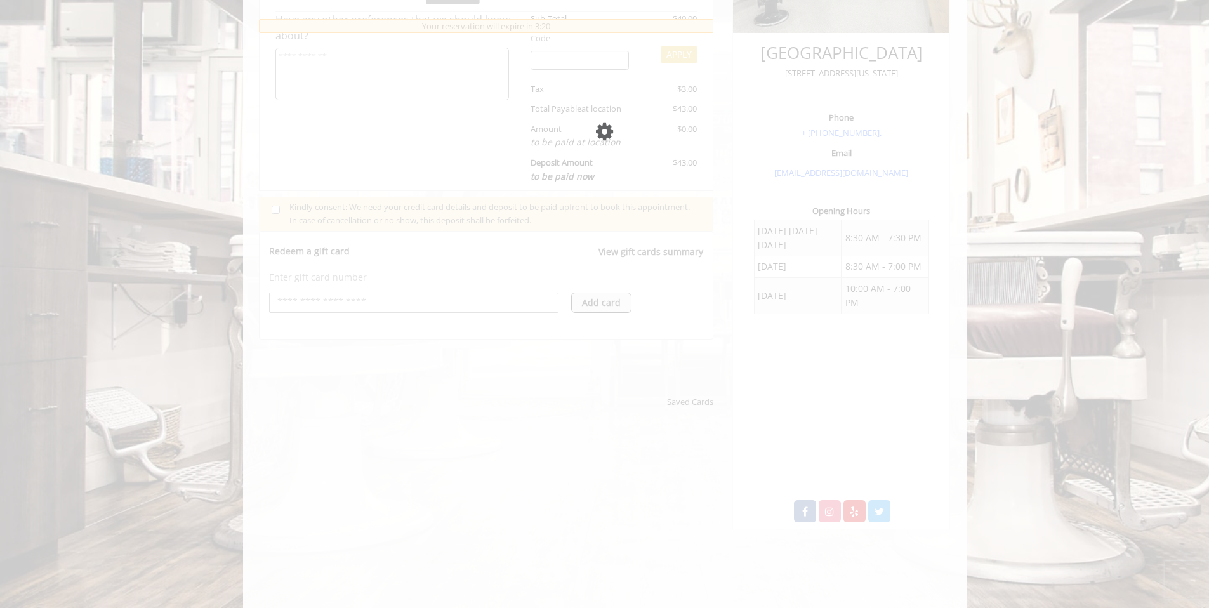
scroll to position [0, 0]
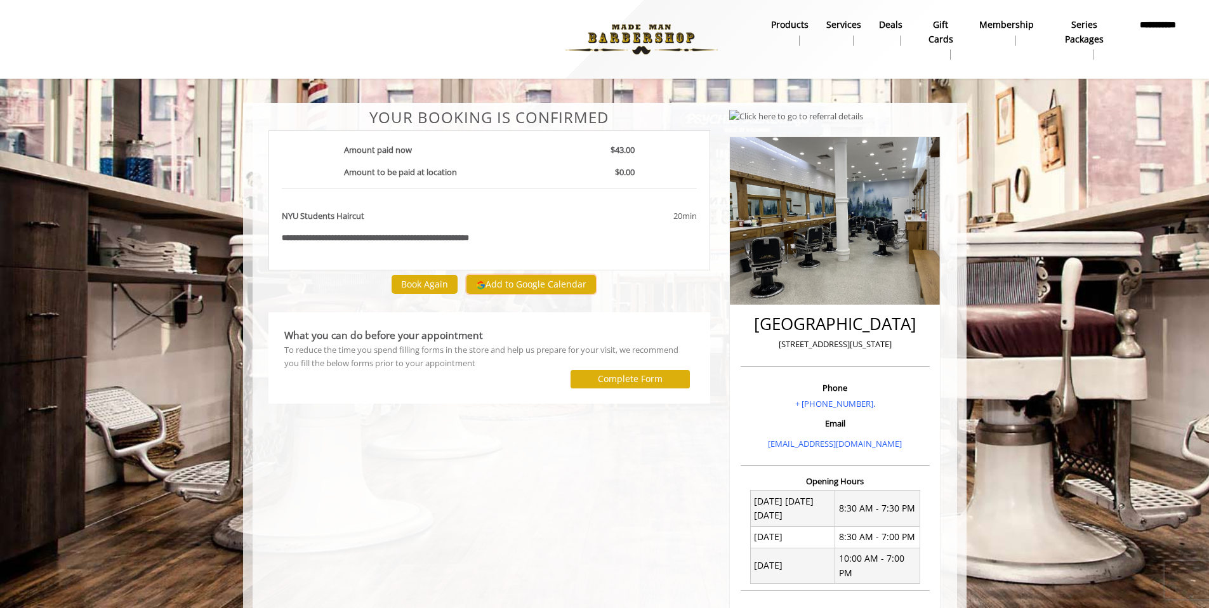
click at [534, 283] on button "Add to Google Calendar" at bounding box center [530, 284] width 129 height 19
